Goal: Task Accomplishment & Management: Use online tool/utility

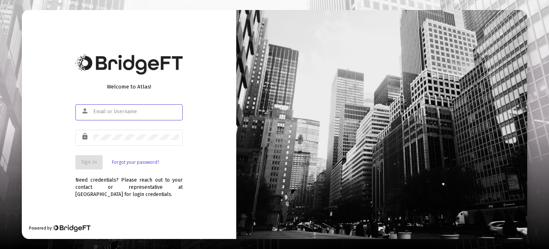
type input "[PERSON_NAME][EMAIL_ADDRESS][DOMAIN_NAME]"
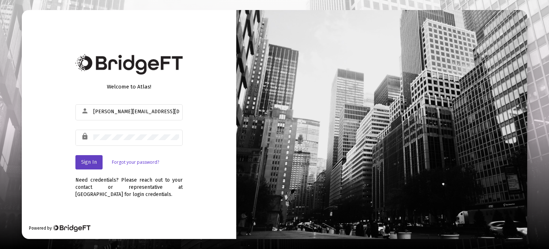
click at [89, 164] on span "Sign In" at bounding box center [89, 162] width 16 height 6
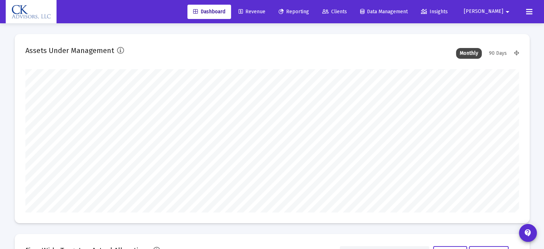
type input "[DATE]"
click at [309, 13] on span "Reporting" at bounding box center [294, 12] width 30 height 6
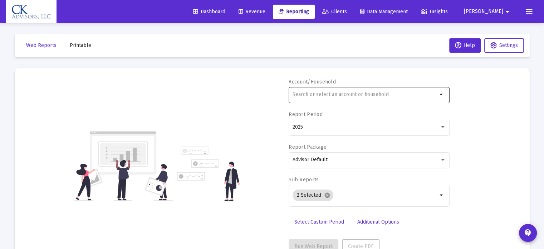
click at [441, 98] on mat-icon "arrow_drop_down" at bounding box center [441, 94] width 9 height 9
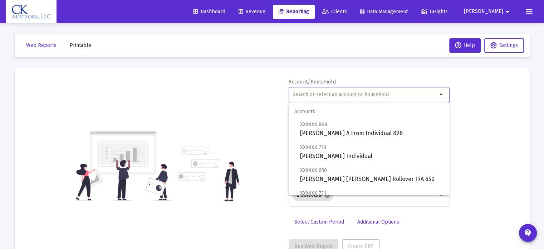
click at [441, 98] on mat-icon "arrow_drop_down" at bounding box center [441, 94] width 9 height 9
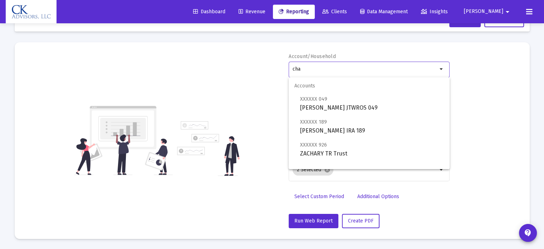
click at [302, 66] on input "cha" at bounding box center [365, 69] width 145 height 6
type input "c"
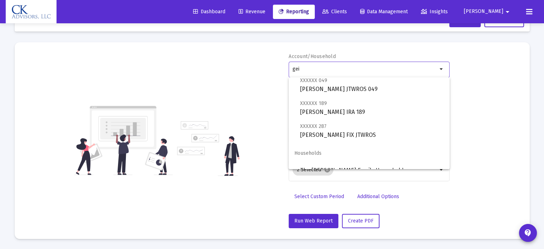
scroll to position [29, 0]
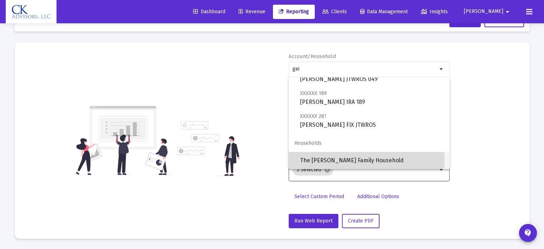
click at [362, 160] on span "The [PERSON_NAME] Family Household" at bounding box center [372, 160] width 144 height 17
type input "The [PERSON_NAME] Family Household"
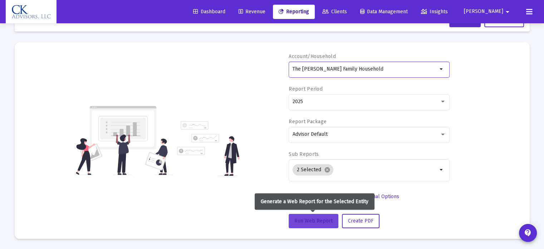
click at [316, 219] on span "Run Web Report" at bounding box center [313, 220] width 38 height 6
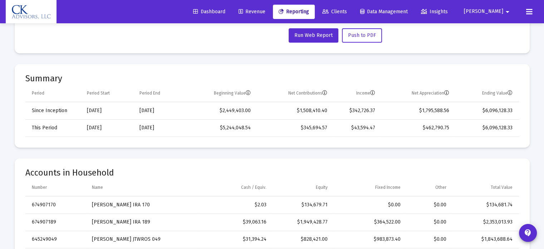
scroll to position [203, 0]
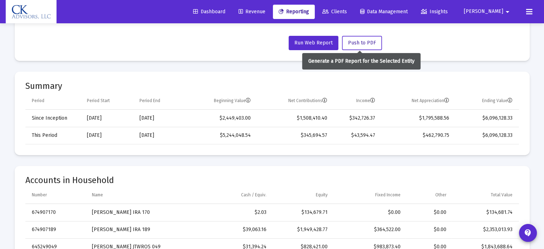
click at [369, 40] on span "Push to PDF" at bounding box center [362, 43] width 28 height 6
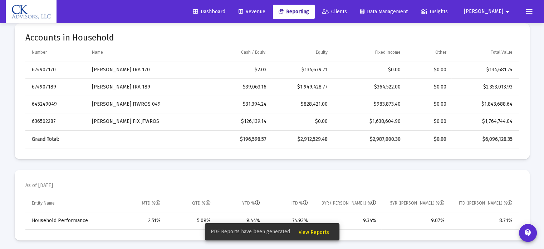
scroll to position [346, 0]
click at [313, 231] on span "View Reports" at bounding box center [314, 232] width 30 height 6
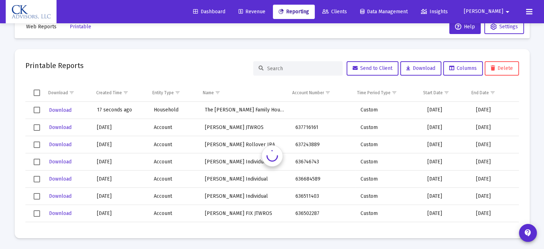
scroll to position [19, 0]
click at [54, 106] on button "Download" at bounding box center [60, 110] width 24 height 10
